Goal: Transaction & Acquisition: Book appointment/travel/reservation

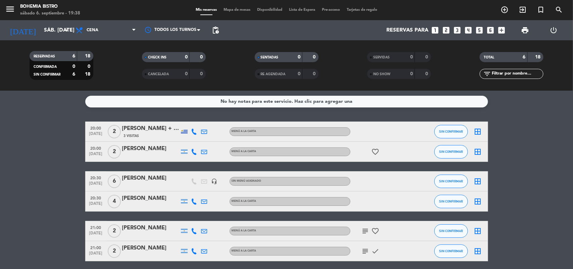
click at [446, 31] on icon "looks_two" at bounding box center [446, 30] width 9 height 9
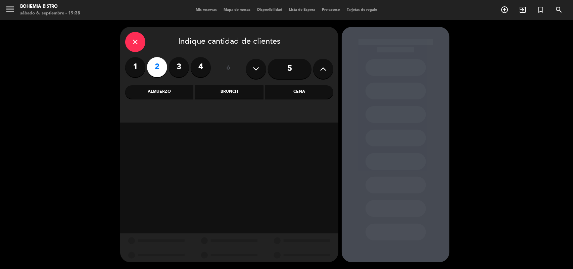
click at [266, 91] on div "Cena" at bounding box center [299, 91] width 68 height 13
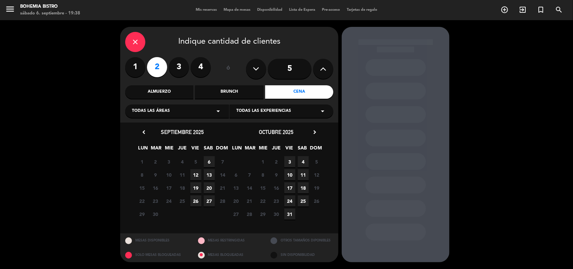
click at [212, 163] on span "6" at bounding box center [209, 161] width 11 height 11
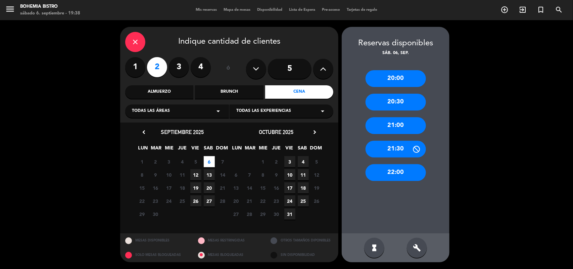
click at [398, 126] on div "21:00" at bounding box center [396, 125] width 60 height 17
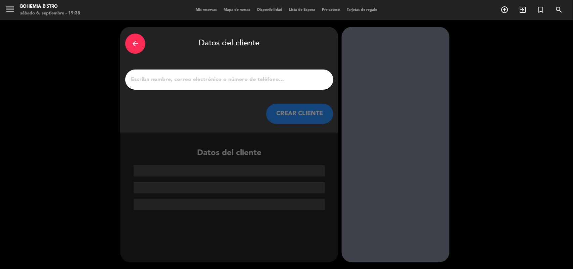
click at [207, 80] on input "1" at bounding box center [229, 79] width 198 height 9
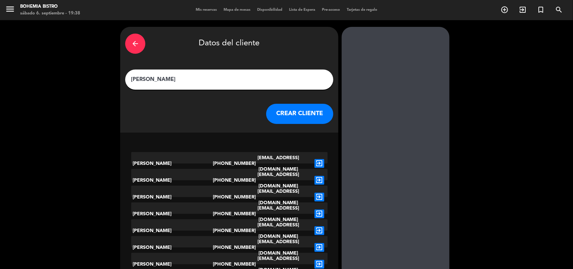
type input "[PERSON_NAME]"
click at [285, 105] on button "CREAR CLIENTE" at bounding box center [299, 114] width 67 height 20
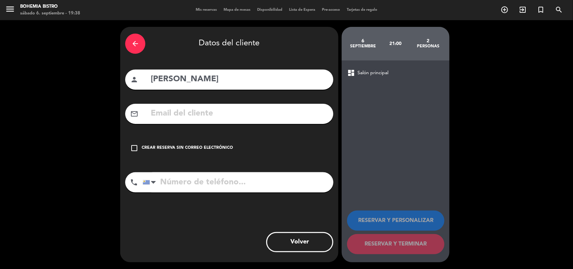
click at [137, 148] on icon "check_box_outline_blank" at bounding box center [134, 148] width 8 height 8
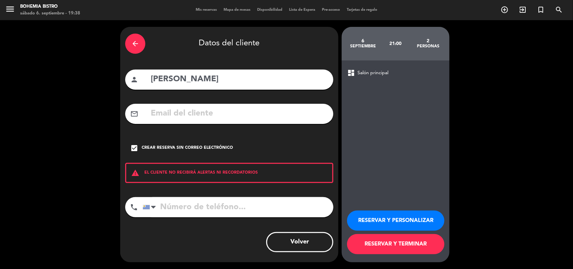
click at [396, 247] on button "RESERVAR Y TERMINAR" at bounding box center [395, 244] width 97 height 20
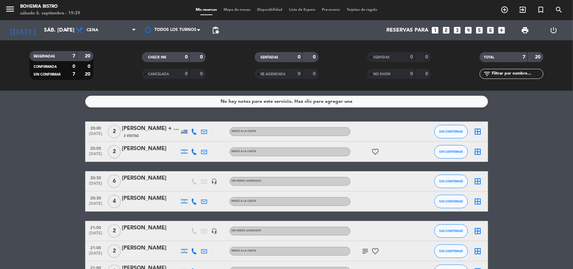
click at [171, 135] on div "3 Visitas" at bounding box center [150, 136] width 57 height 6
